Goal: Transaction & Acquisition: Purchase product/service

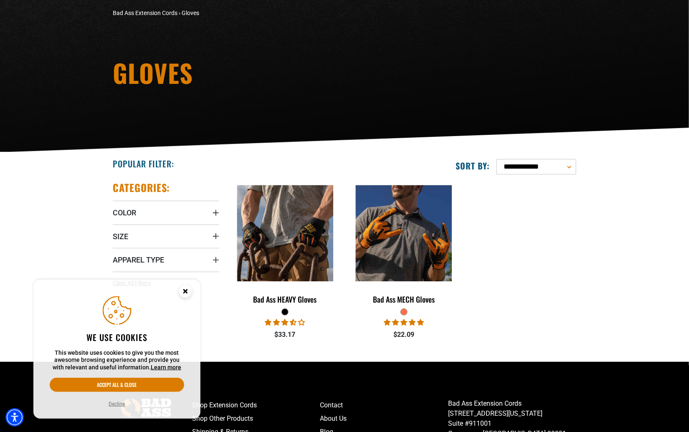
scroll to position [59, 0]
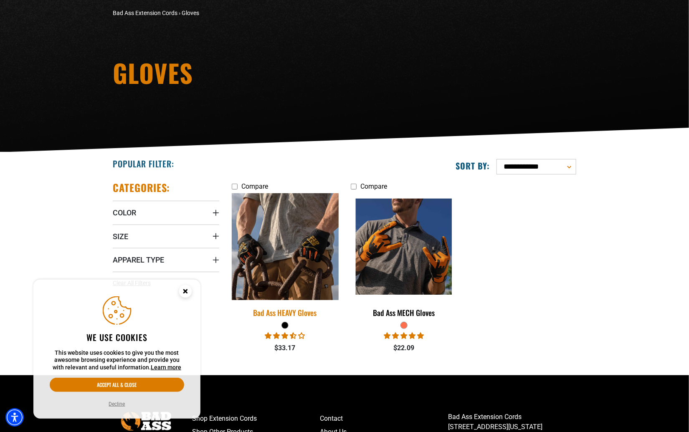
click at [298, 251] on img at bounding box center [285, 246] width 117 height 107
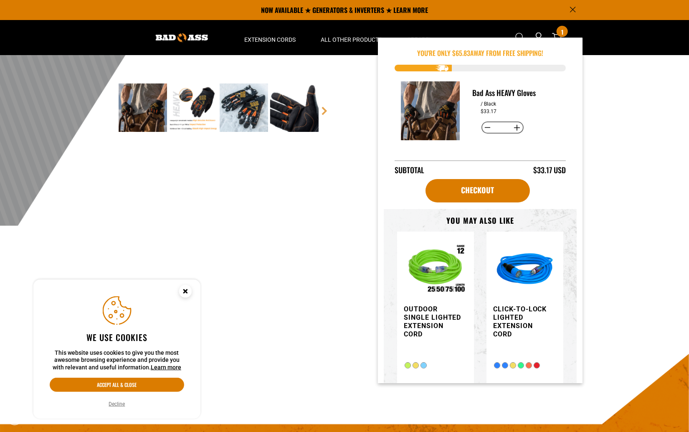
scroll to position [239, 0]
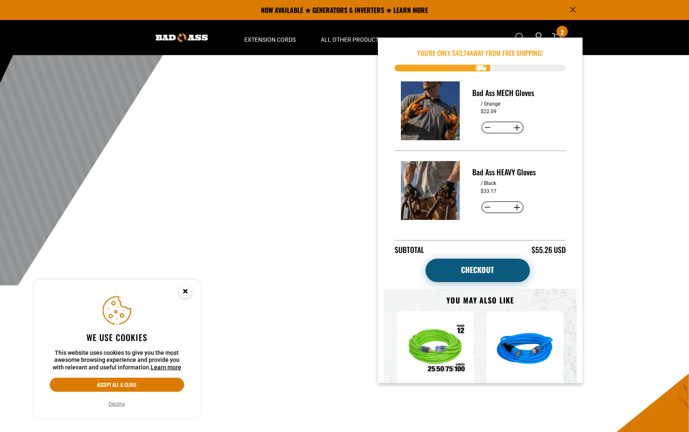
scroll to position [111, 0]
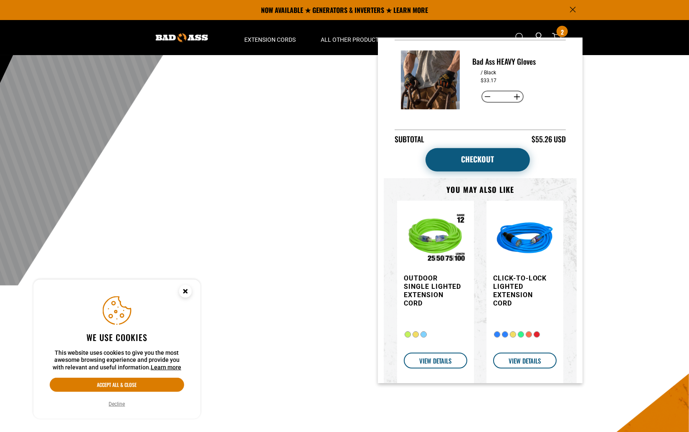
click at [484, 151] on link "Checkout" at bounding box center [478, 159] width 104 height 23
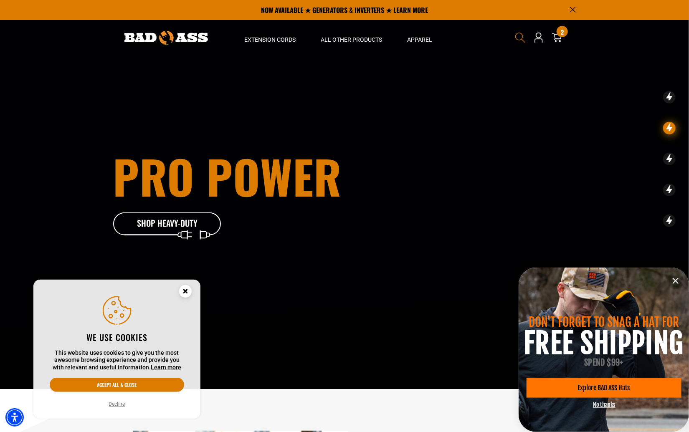
click at [521, 33] on use "Search" at bounding box center [521, 38] width 10 height 10
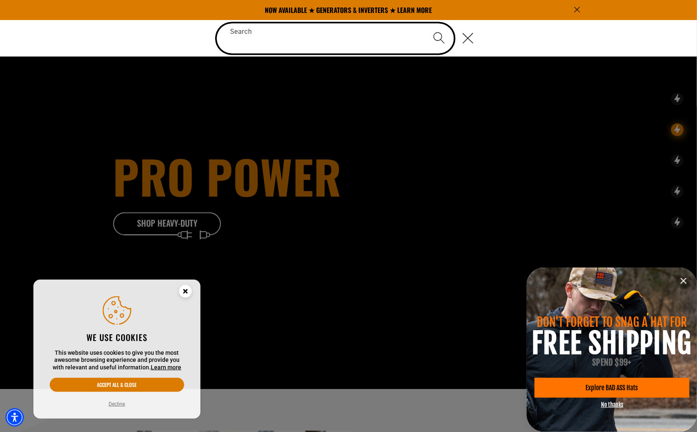
click at [405, 41] on input "Search" at bounding box center [335, 38] width 237 height 30
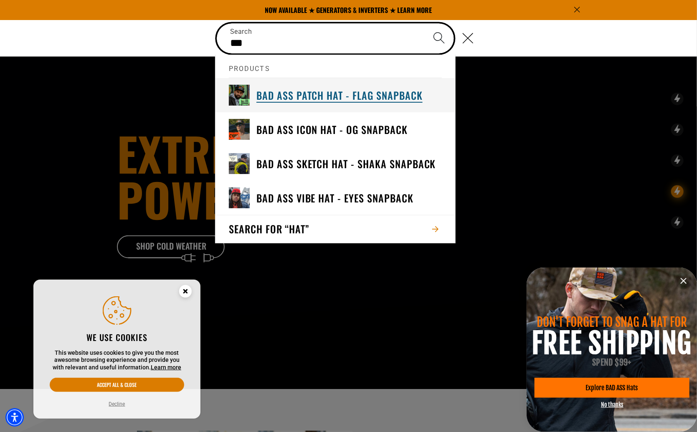
type input "***"
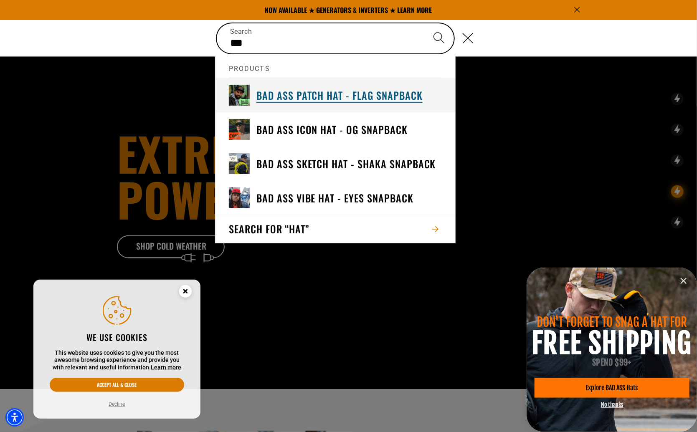
click at [384, 100] on h3 "Bad Ass Patch Hat - Flag Snapback" at bounding box center [340, 95] width 166 height 13
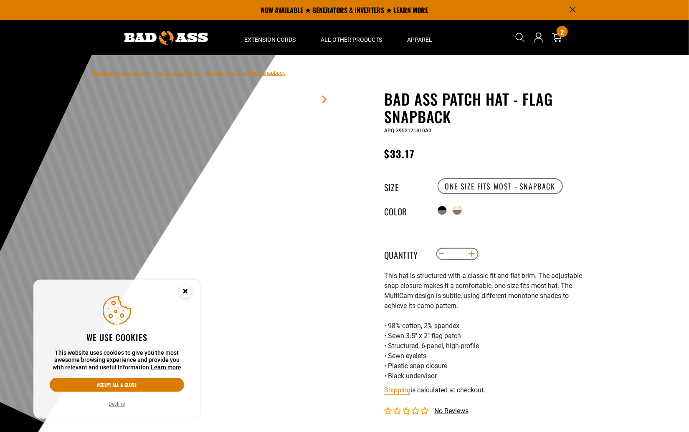
click at [473, 262] on button "Increase quantity for Bad Ass Patch Hat - Flag Snapback" at bounding box center [472, 254] width 13 height 14
type input "*"
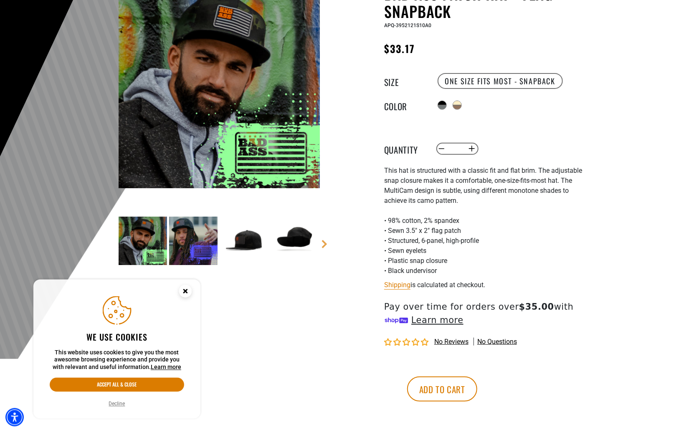
scroll to position [119, 0]
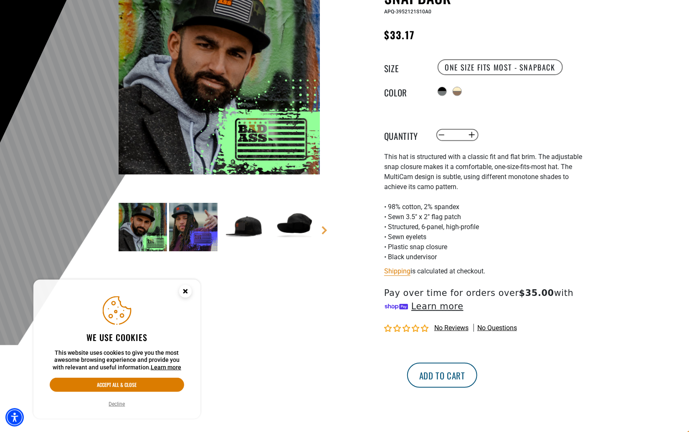
click at [478, 388] on button "Add to cart" at bounding box center [442, 375] width 70 height 25
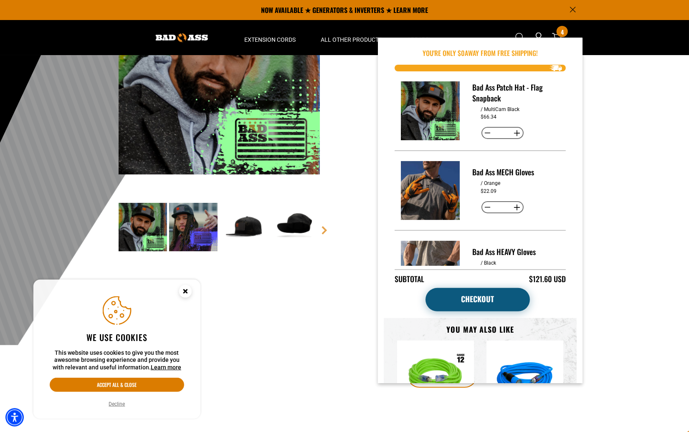
click at [485, 295] on link "Checkout" at bounding box center [478, 299] width 104 height 23
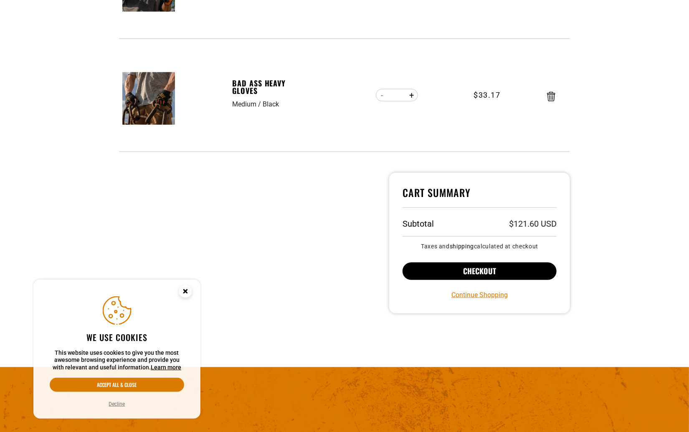
scroll to position [358, 0]
click at [496, 268] on button "Checkout" at bounding box center [480, 272] width 154 height 18
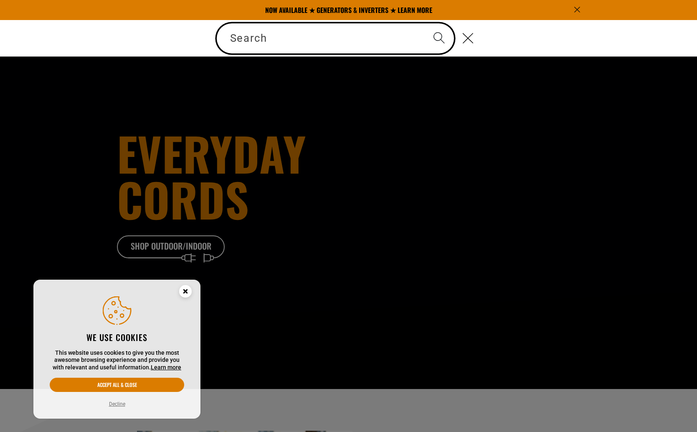
click at [393, 37] on input "Search" at bounding box center [335, 38] width 237 height 30
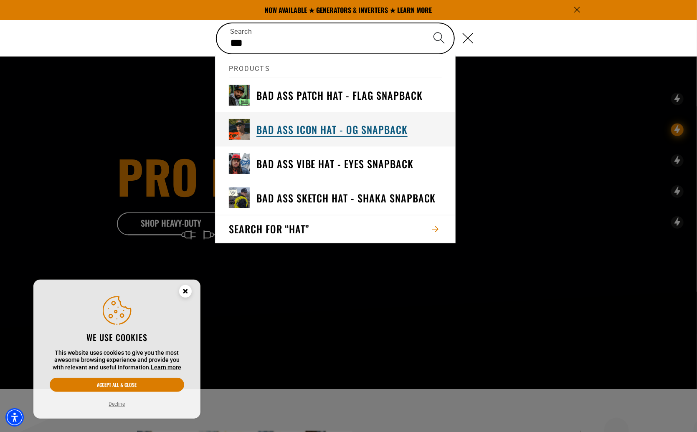
type input "***"
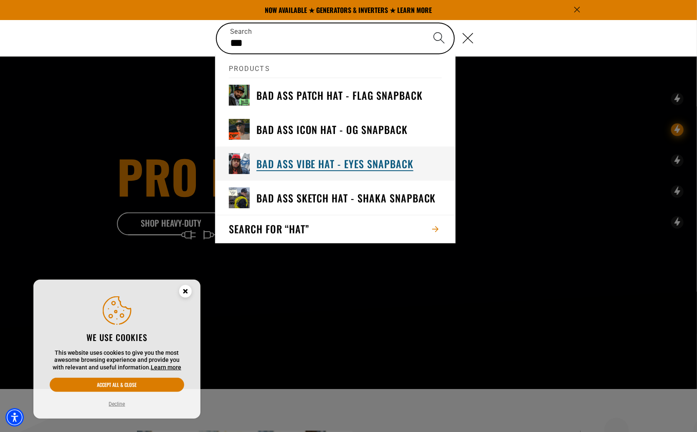
drag, startPoint x: 333, startPoint y: 140, endPoint x: 335, endPoint y: 154, distance: 14.7
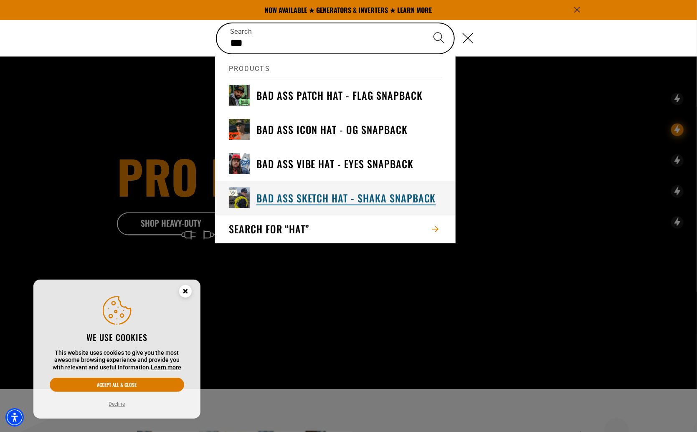
click at [349, 201] on h3 "Bad Ass Sketch Hat - Shaka Snapback" at bounding box center [347, 198] width 180 height 13
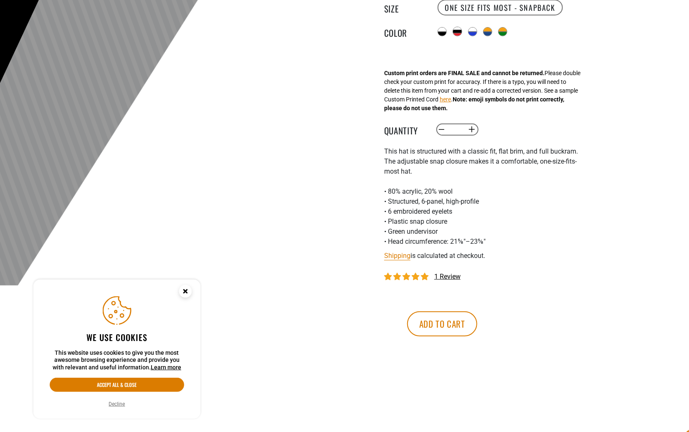
scroll to position [179, 0]
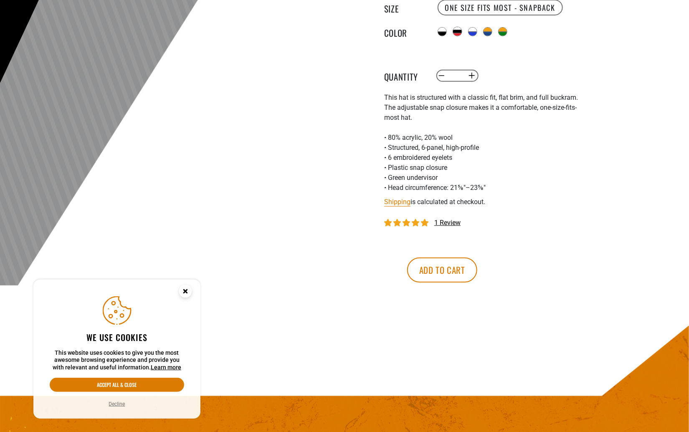
click at [516, 304] on div "More payment options This item is a recurring or deferred purchase. By continui…" at bounding box center [480, 274] width 205 height 67
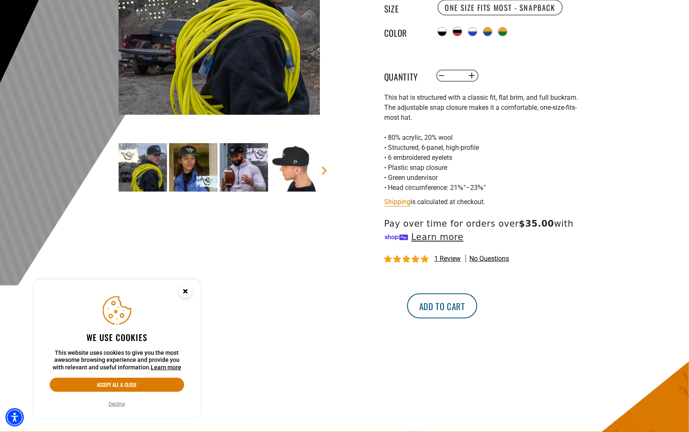
click at [478, 319] on button "Add to cart" at bounding box center [442, 306] width 70 height 25
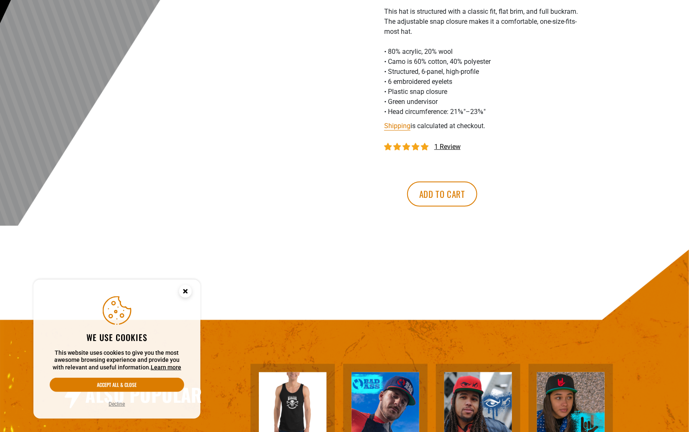
click at [613, 244] on div "Bad Ass Extension Cords › Return to Collection › Bad Ass Icon Hat - OG Snapback" at bounding box center [344, 30] width 689 height 427
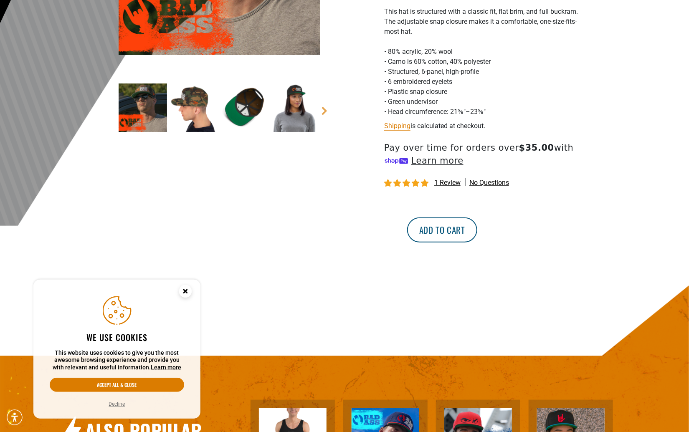
click at [478, 243] on button "Add to cart" at bounding box center [442, 230] width 70 height 25
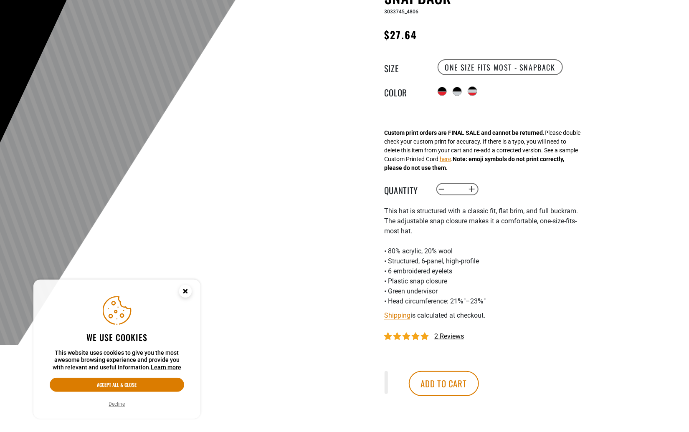
scroll to position [239, 0]
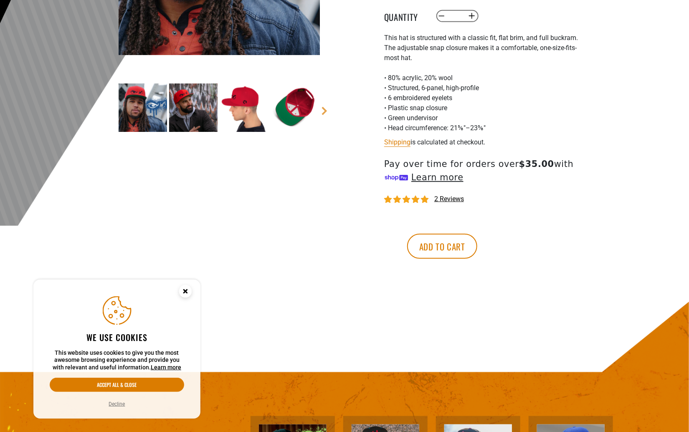
click at [604, 247] on div "Bad Ass Extension Cords › Return to Collection › Bad Ass Vibe Hat - Eyes Snapba…" at bounding box center [344, 57] width 689 height 480
click at [478, 259] on button "Add to cart" at bounding box center [442, 246] width 70 height 25
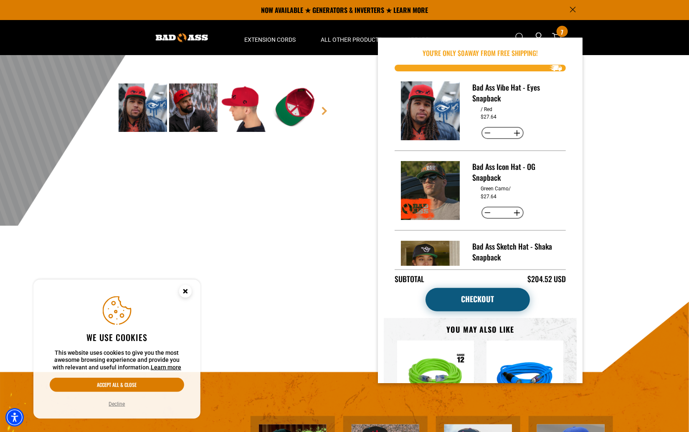
click at [488, 303] on link "Checkout" at bounding box center [478, 299] width 104 height 23
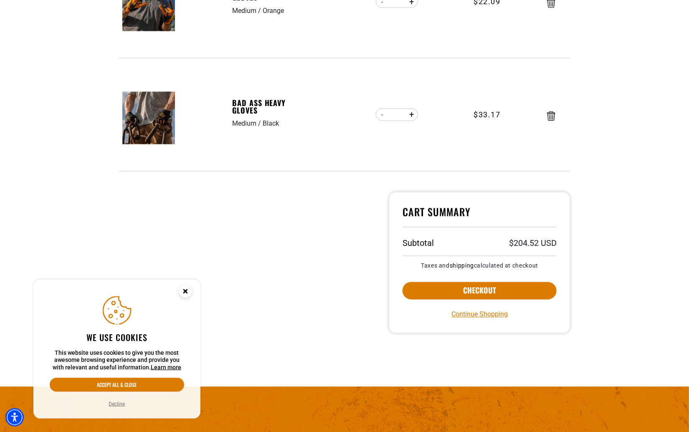
scroll to position [776, 0]
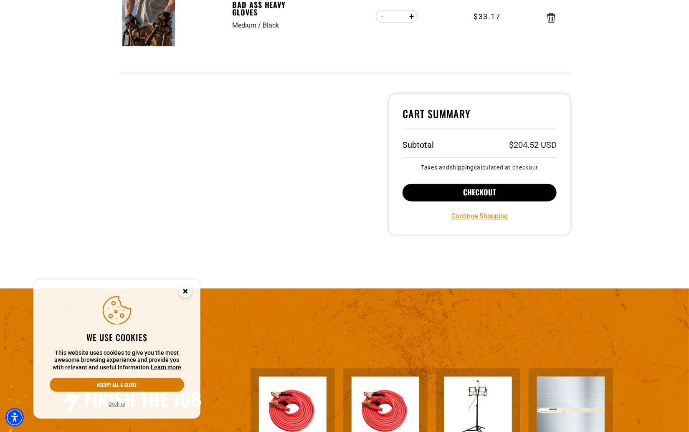
click at [508, 191] on button "Checkout" at bounding box center [480, 193] width 154 height 18
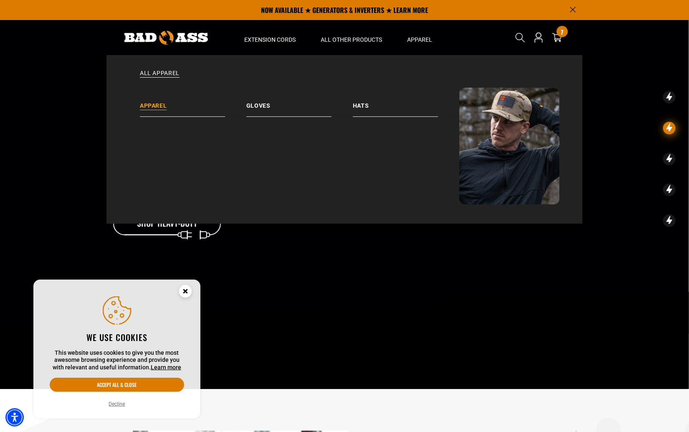
click at [150, 104] on link "Apparel" at bounding box center [193, 102] width 107 height 29
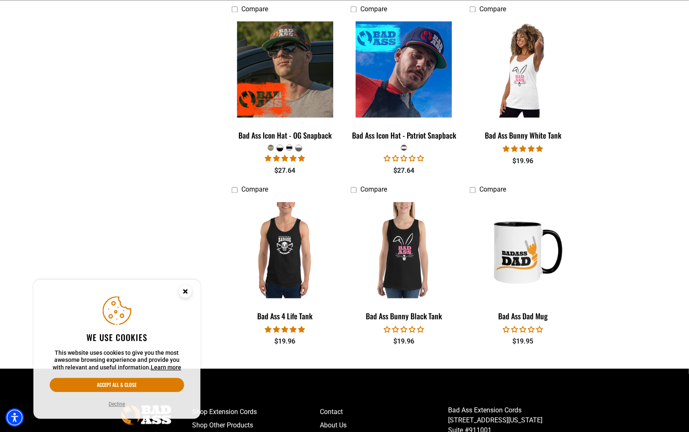
scroll to position [836, 0]
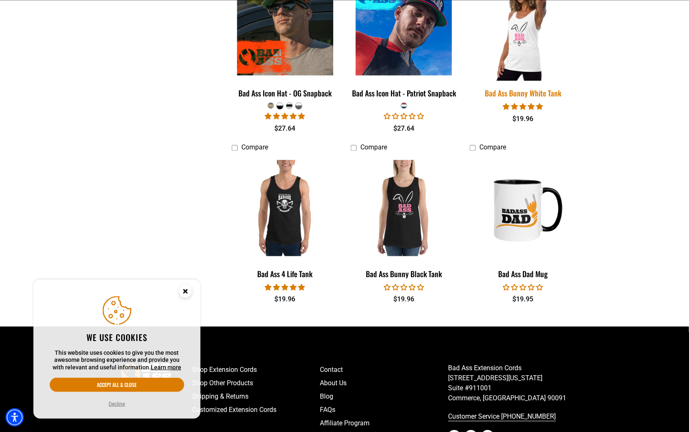
click at [525, 38] on img at bounding box center [523, 27] width 117 height 107
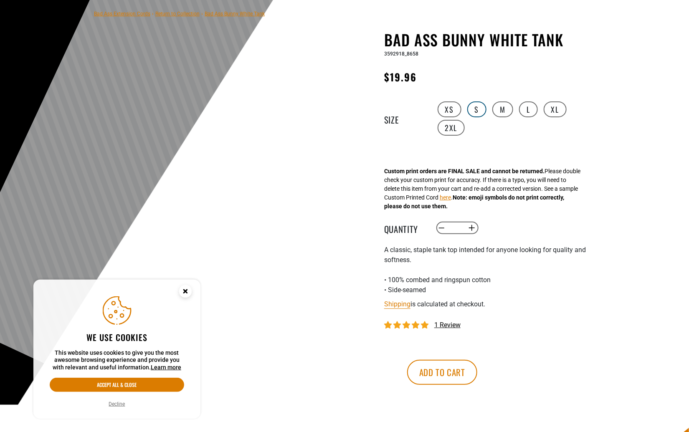
scroll to position [59, 0]
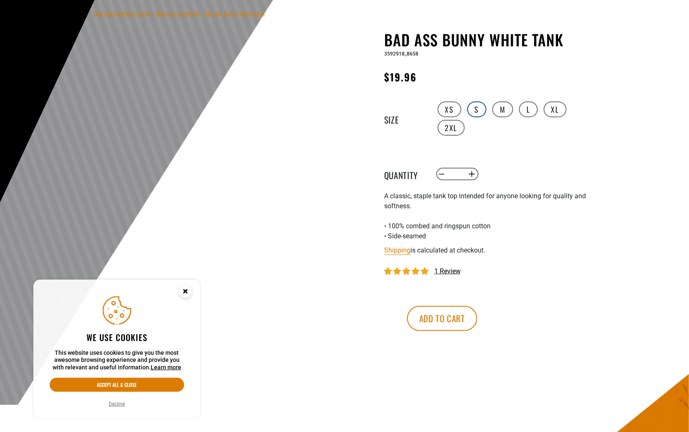
click at [473, 113] on label "S" at bounding box center [478, 110] width 20 height 16
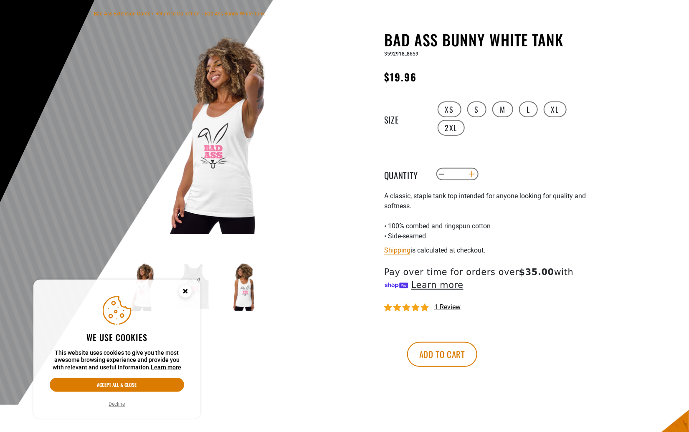
click at [473, 181] on button "Increase quantity for Bad Ass Bunny White Tank" at bounding box center [472, 174] width 13 height 14
type input "*"
click at [478, 367] on button "Add to cart" at bounding box center [442, 354] width 70 height 25
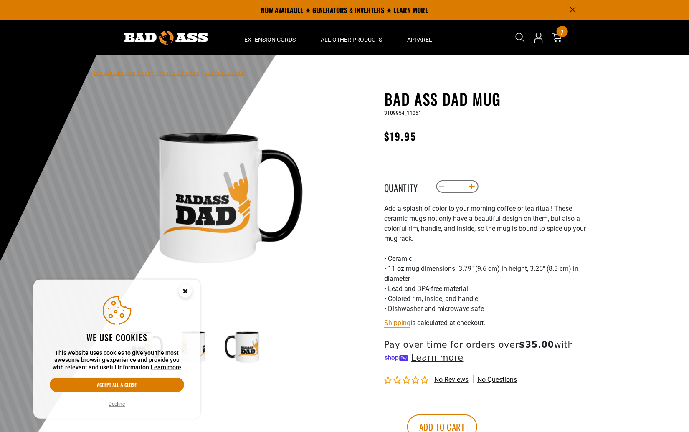
click at [476, 194] on button "Increase quantity for Bad Ass Dad Mug" at bounding box center [472, 187] width 13 height 14
type input "*"
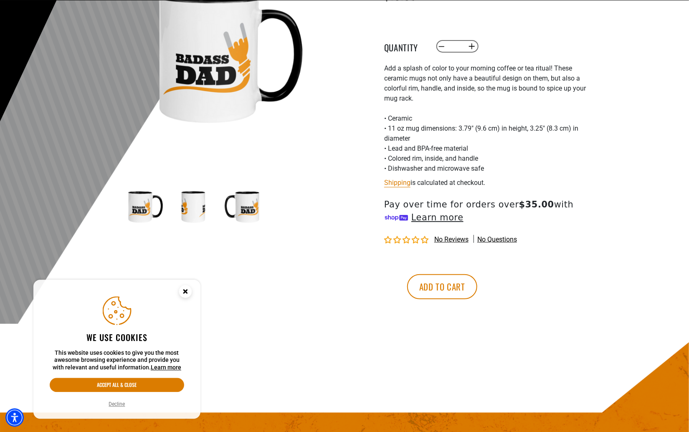
scroll to position [179, 0]
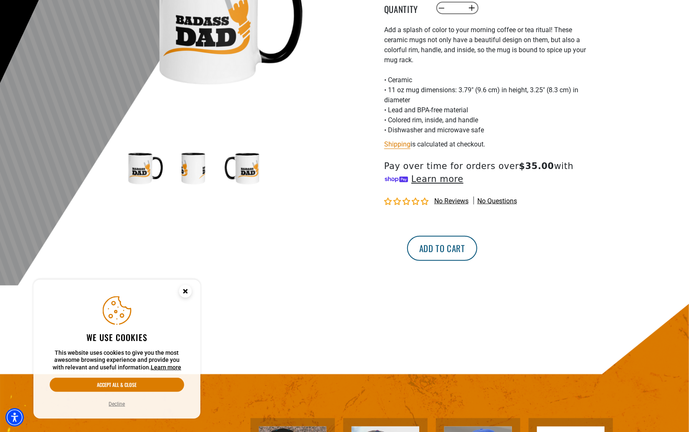
click at [478, 261] on button "Add to cart" at bounding box center [442, 248] width 70 height 25
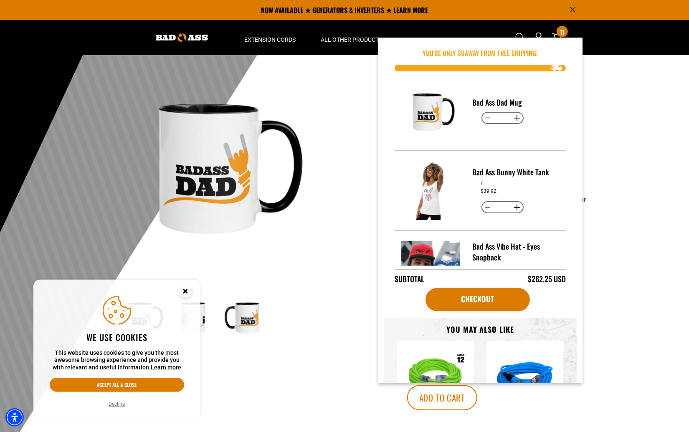
scroll to position [0, 0]
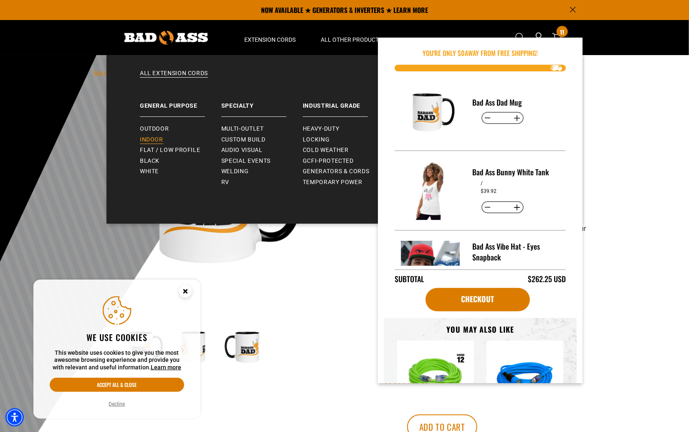
click at [159, 137] on span "Indoor" at bounding box center [151, 140] width 23 height 8
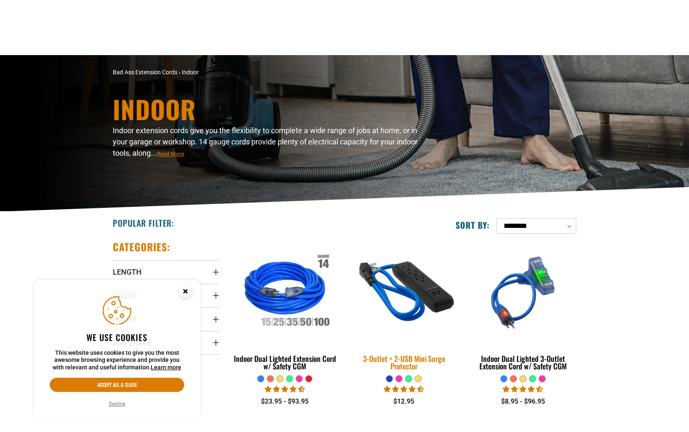
click at [419, 239] on img at bounding box center [404, 292] width 117 height 107
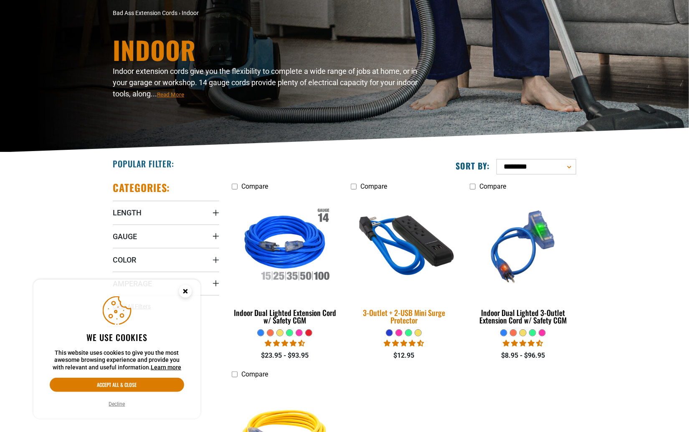
scroll to position [59, 0]
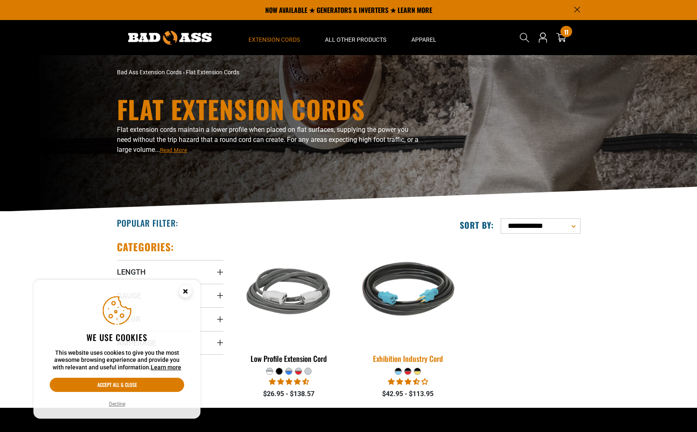
click at [407, 239] on img at bounding box center [408, 292] width 117 height 107
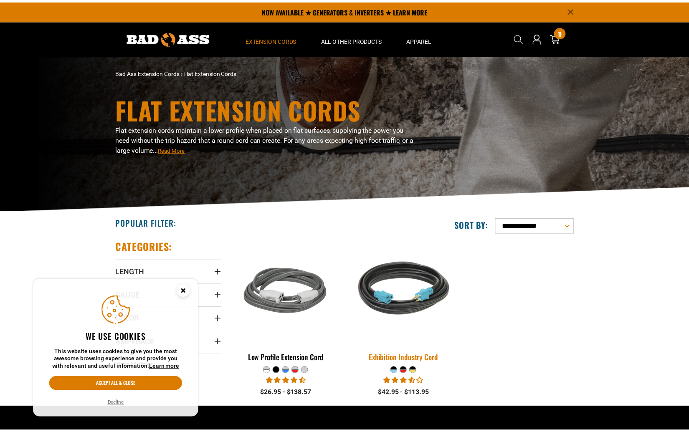
scroll to position [119, 0]
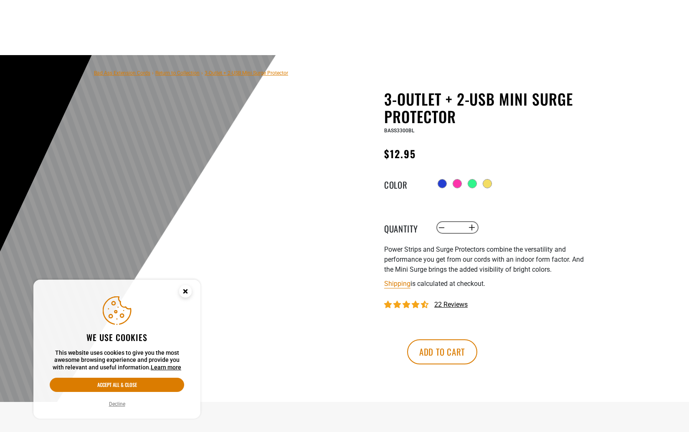
scroll to position [119, 0]
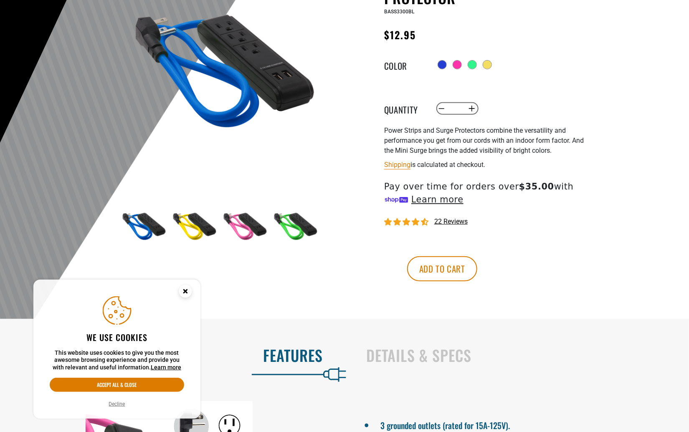
click at [647, 249] on div at bounding box center [344, 141] width 689 height 410
click at [478, 282] on button "Add to cart" at bounding box center [442, 269] width 70 height 25
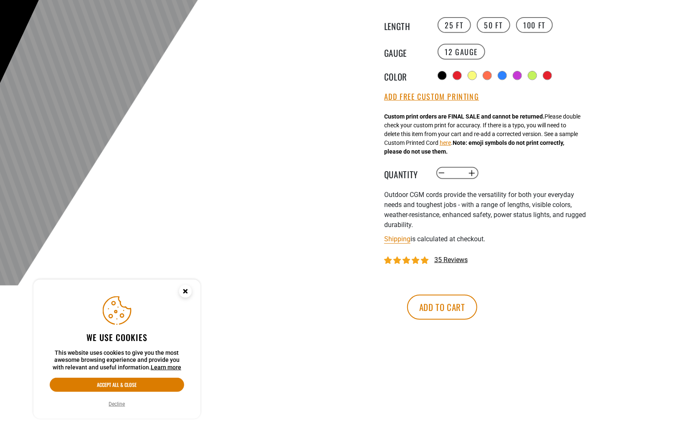
drag, startPoint x: 667, startPoint y: 268, endPoint x: 587, endPoint y: 307, distance: 89.1
click at [666, 268] on div at bounding box center [344, 81] width 689 height 410
click at [478, 320] on button "Add to cart" at bounding box center [442, 307] width 70 height 25
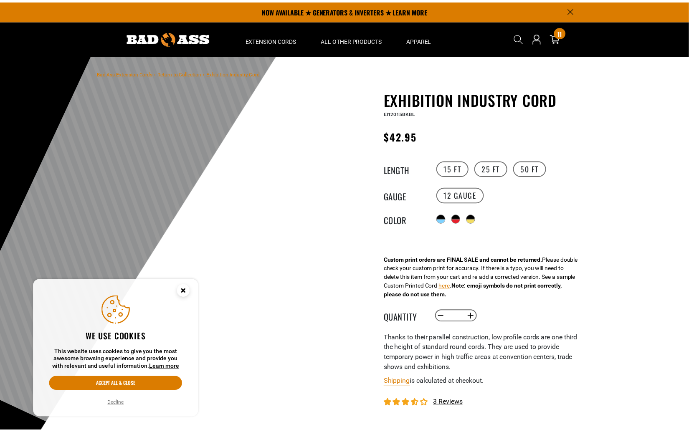
scroll to position [119, 0]
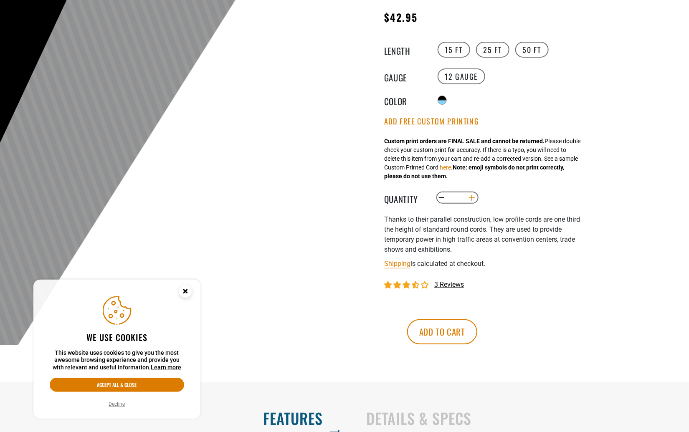
drag, startPoint x: 468, startPoint y: 216, endPoint x: 476, endPoint y: 219, distance: 8.1
click at [469, 205] on button "Increase quantity for Exhibition Industry Cord" at bounding box center [472, 198] width 13 height 14
type input "*"
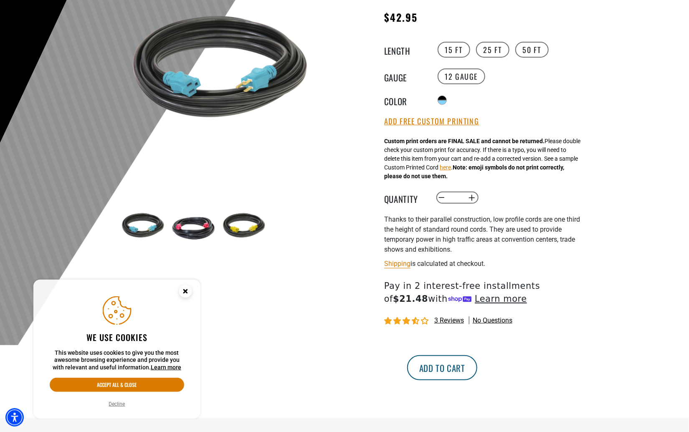
click at [478, 381] on button "Add to cart" at bounding box center [442, 368] width 70 height 25
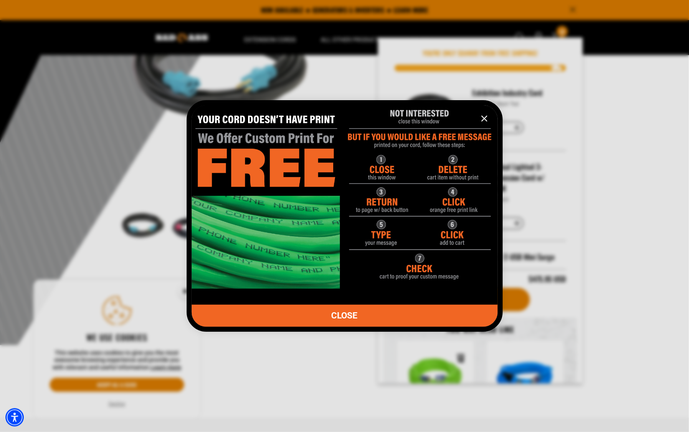
click at [485, 116] on icon "information" at bounding box center [485, 119] width 10 height 10
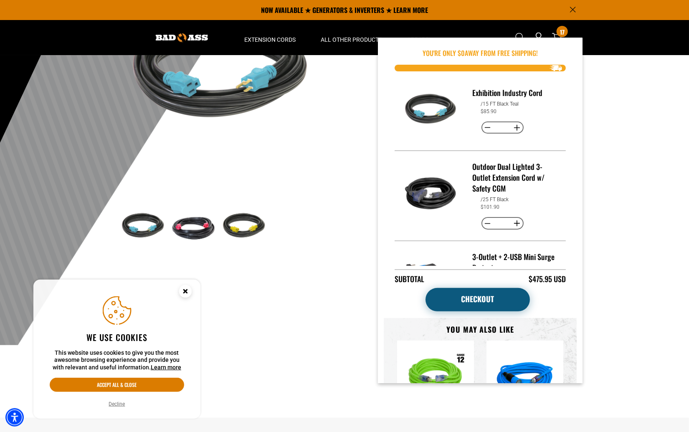
click at [495, 299] on link "Checkout" at bounding box center [478, 299] width 104 height 23
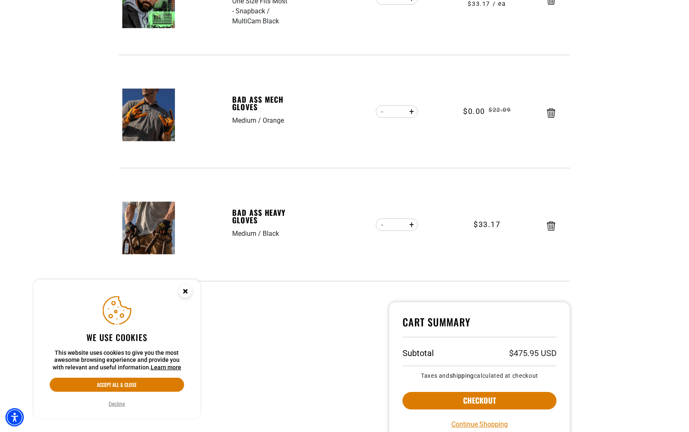
scroll to position [1314, 0]
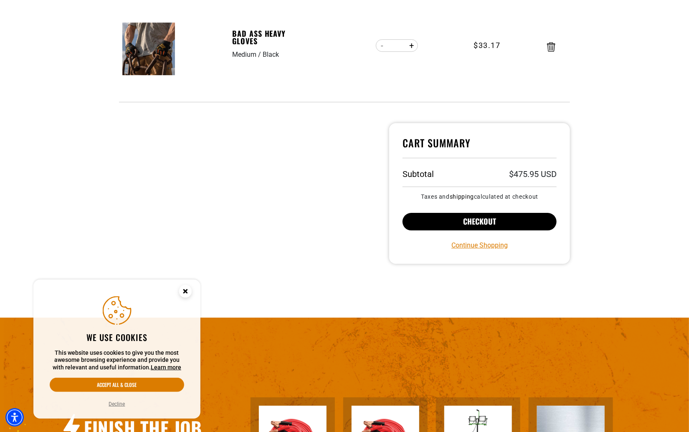
click at [506, 223] on button "Checkout" at bounding box center [480, 222] width 154 height 18
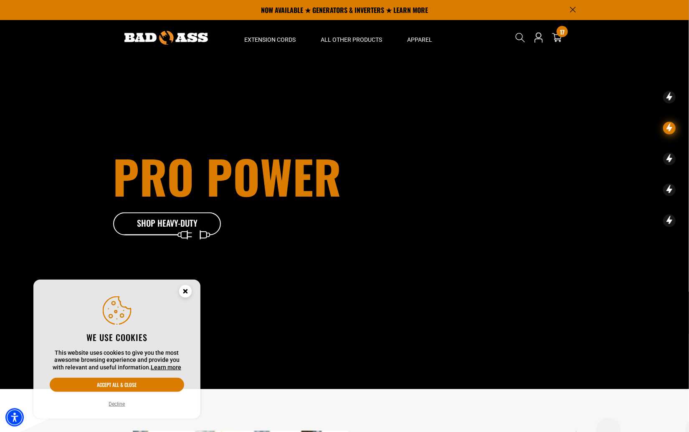
click at [517, 35] on icon "Search" at bounding box center [521, 38] width 10 height 10
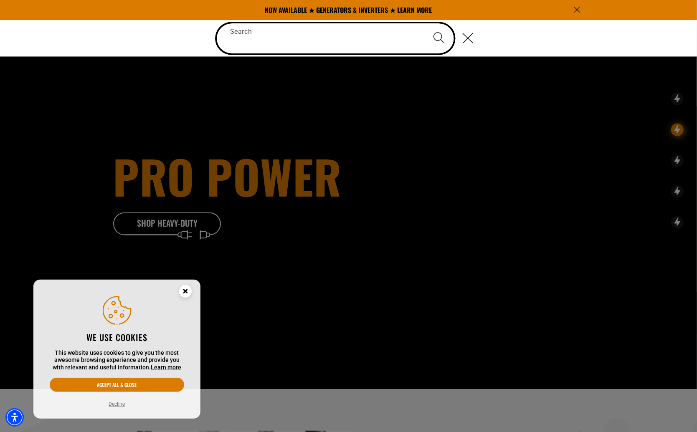
click at [375, 35] on input "Search" at bounding box center [335, 38] width 237 height 30
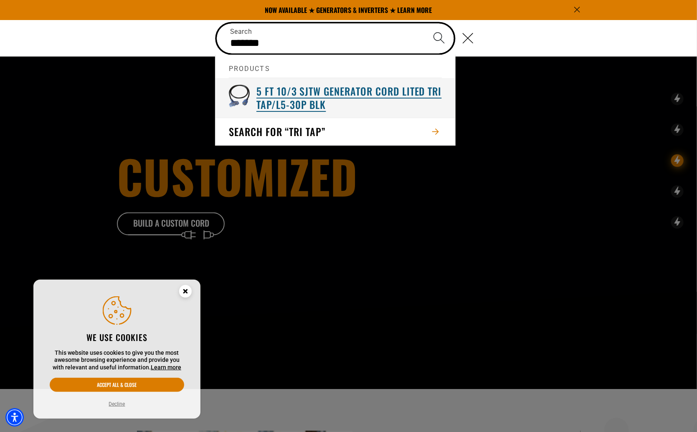
type input "*******"
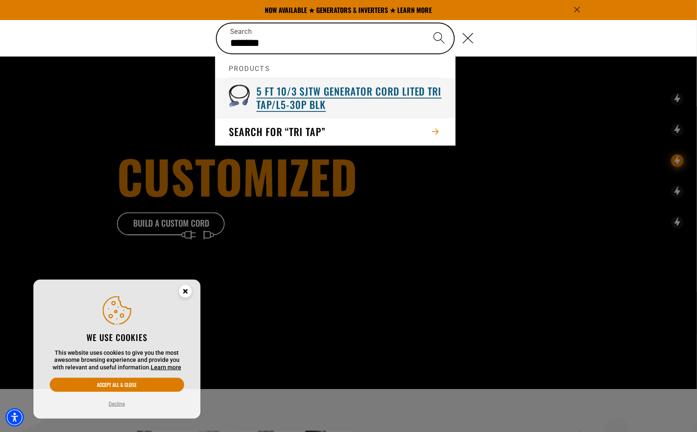
click at [338, 95] on h3 "5 FT 10/3 SJTW Generator Cord Lited Tri Tap/L5-30P Blk" at bounding box center [349, 98] width 185 height 26
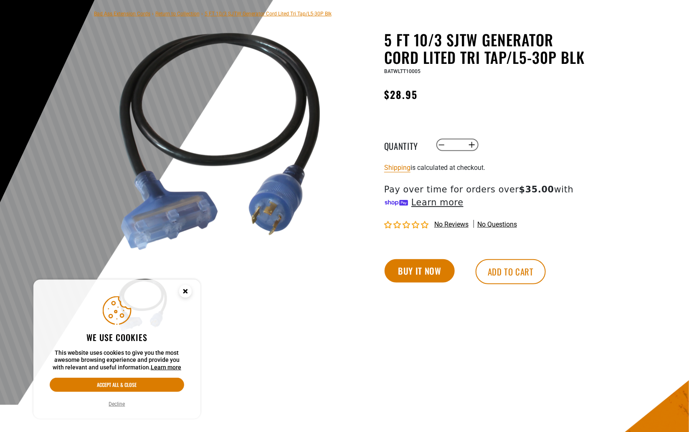
scroll to position [59, 0]
click at [507, 285] on button "Add to cart" at bounding box center [511, 271] width 70 height 25
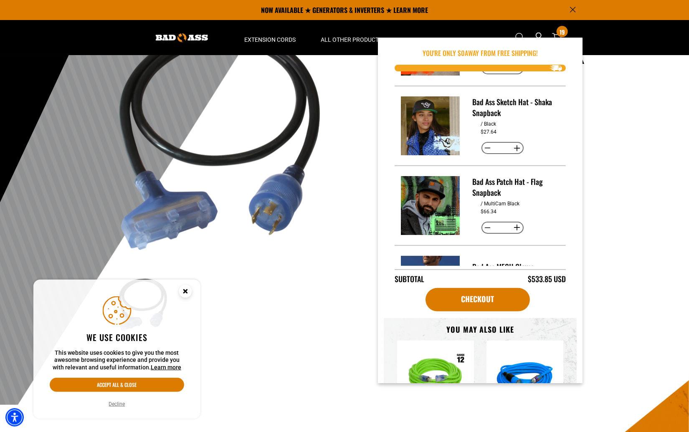
scroll to position [737, 0]
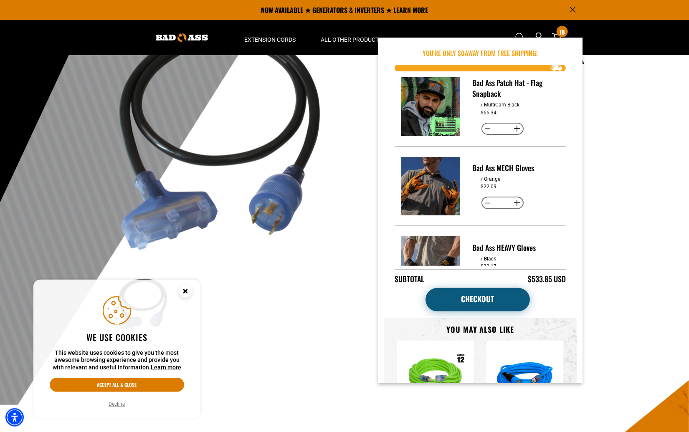
click at [495, 309] on link "Checkout" at bounding box center [478, 299] width 104 height 23
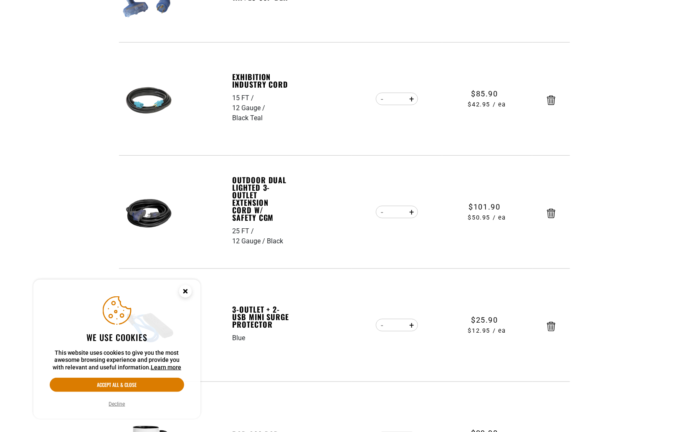
scroll to position [358, 0]
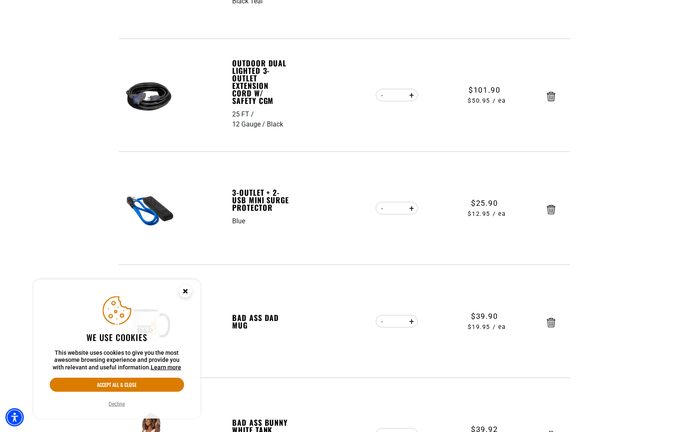
click at [185, 288] on circle "Cookie Consent" at bounding box center [185, 291] width 13 height 13
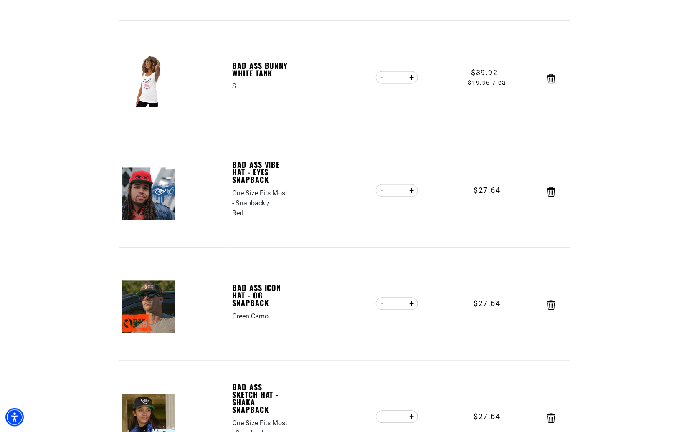
scroll to position [717, 0]
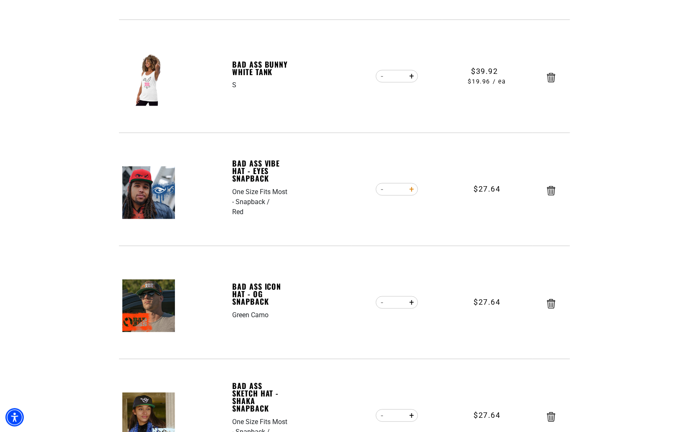
click at [412, 192] on button "Increase quantity for Bad Ass Vibe Hat - Eyes Snapback" at bounding box center [411, 190] width 13 height 14
type input "*"
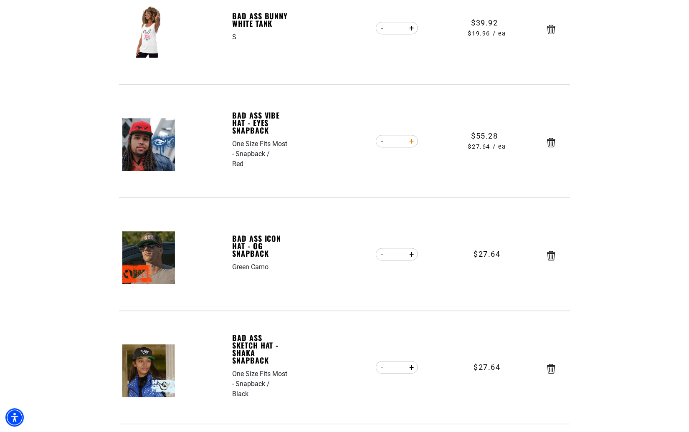
scroll to position [896, 0]
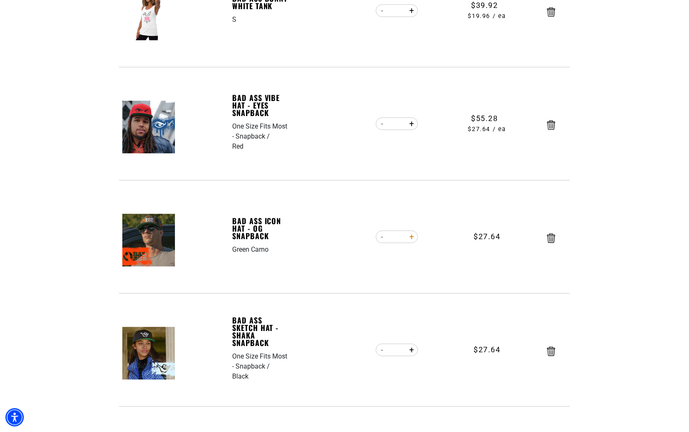
click at [412, 236] on button "Increase quantity for Bad Ass Icon Hat - OG Snapback" at bounding box center [411, 237] width 13 height 14
type input "*"
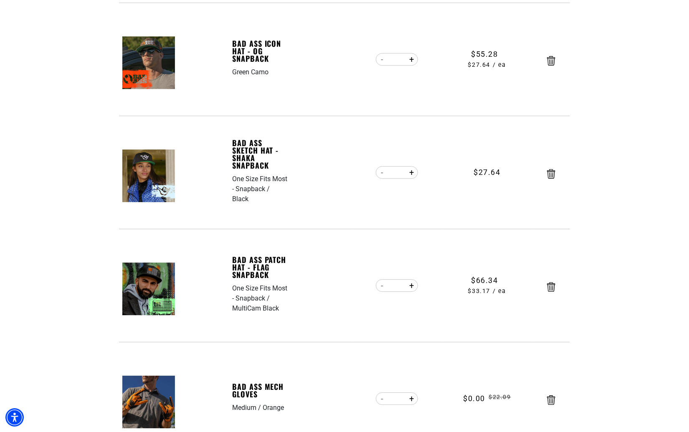
scroll to position [1075, 0]
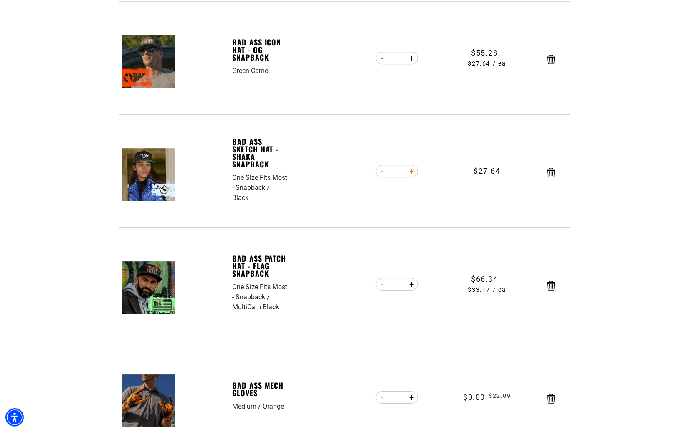
click at [412, 173] on button "Increase quantity for Bad Ass Sketch Hat - Shaka Snapback" at bounding box center [411, 171] width 13 height 14
type input "*"
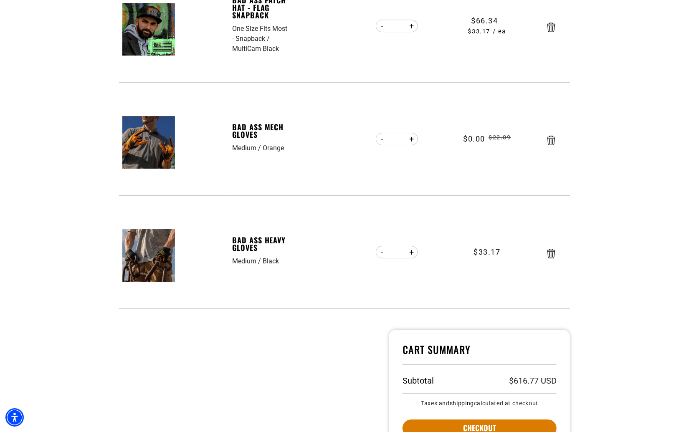
scroll to position [1374, 0]
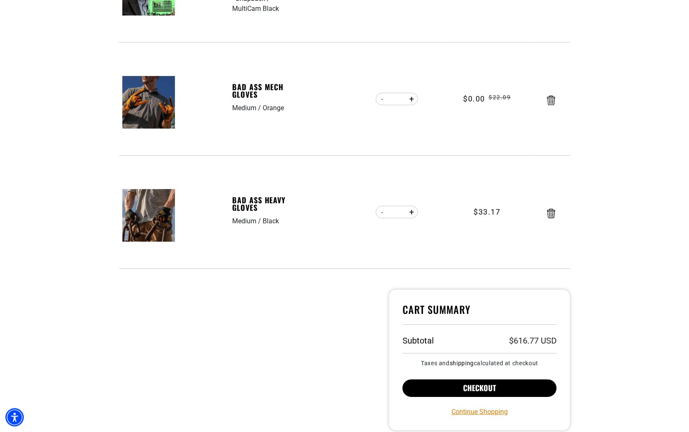
click at [489, 387] on button "Checkout" at bounding box center [480, 389] width 154 height 18
